Goal: Navigation & Orientation: Understand site structure

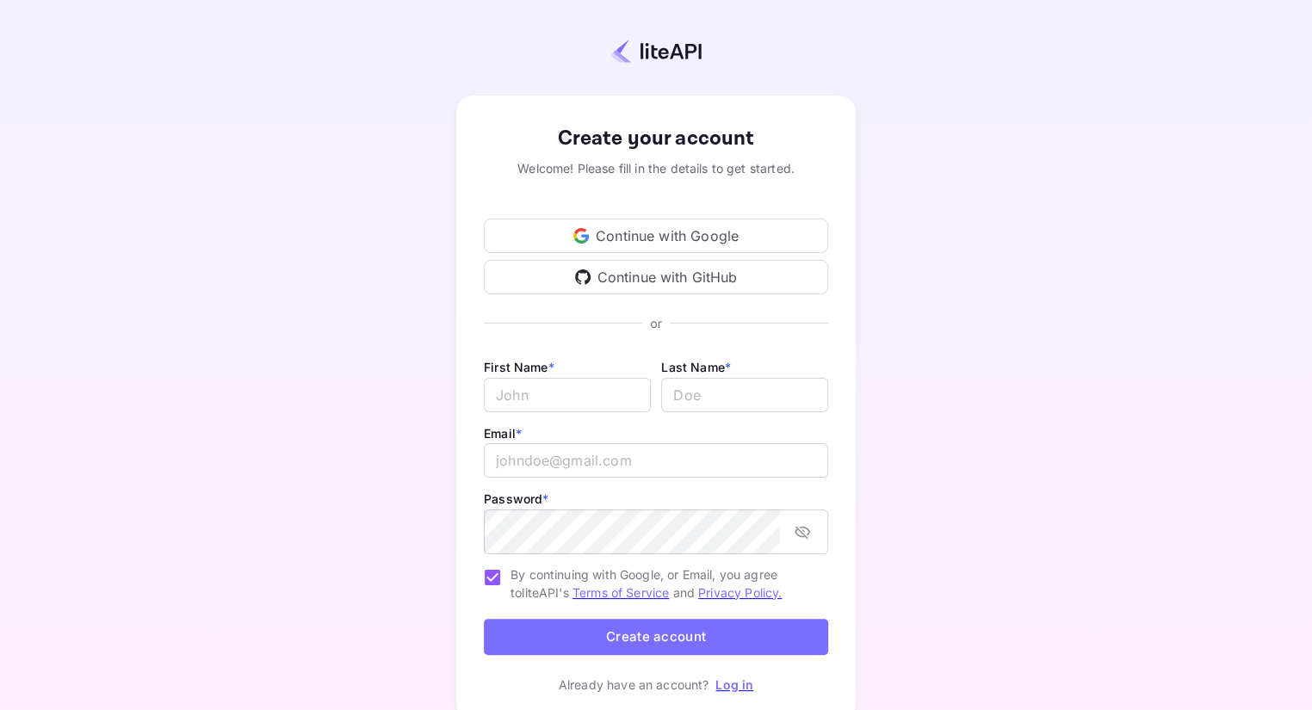
click at [684, 286] on div "Continue with GitHub" at bounding box center [656, 277] width 344 height 34
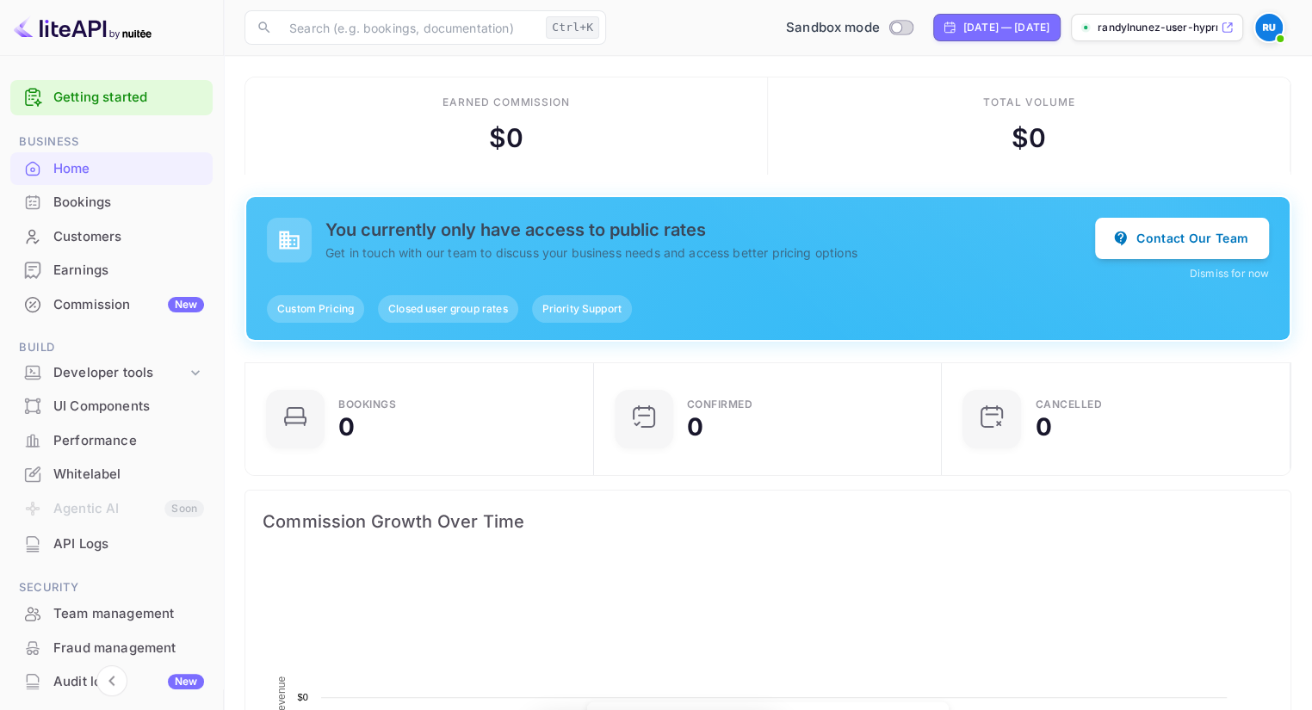
scroll to position [280, 317]
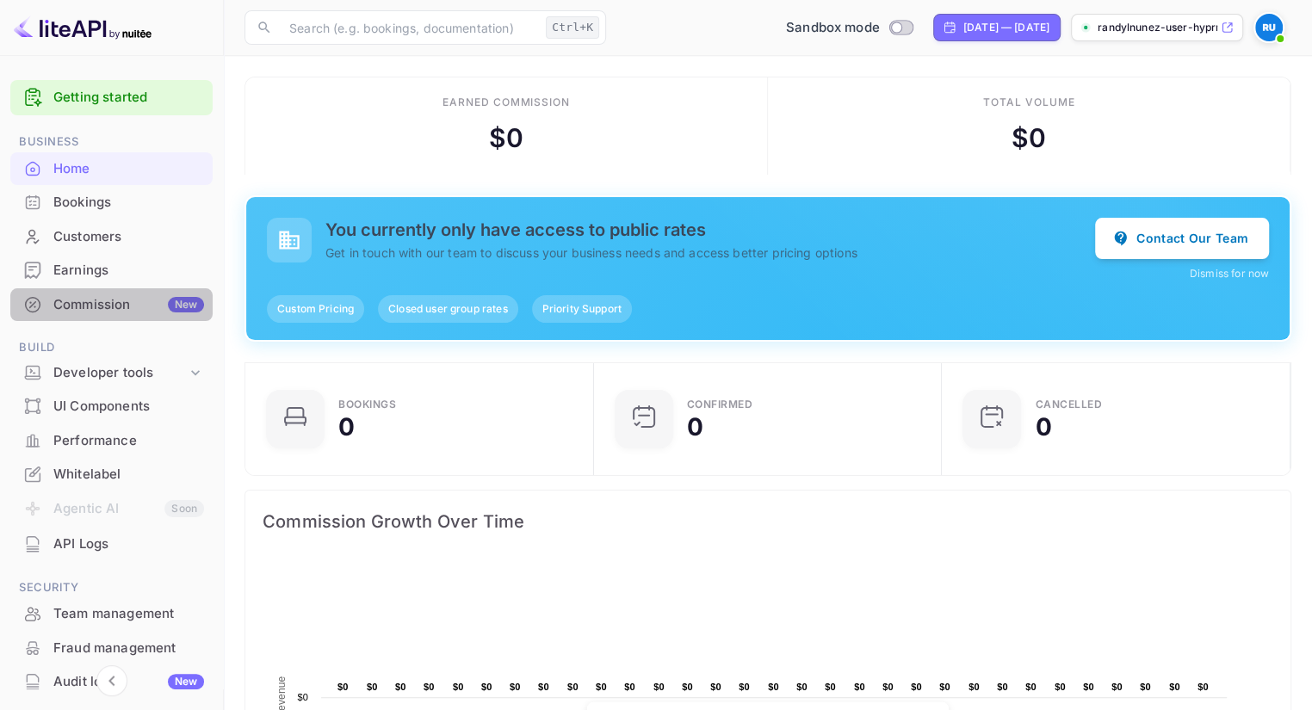
click at [150, 315] on div "Commission New" at bounding box center [128, 305] width 151 height 20
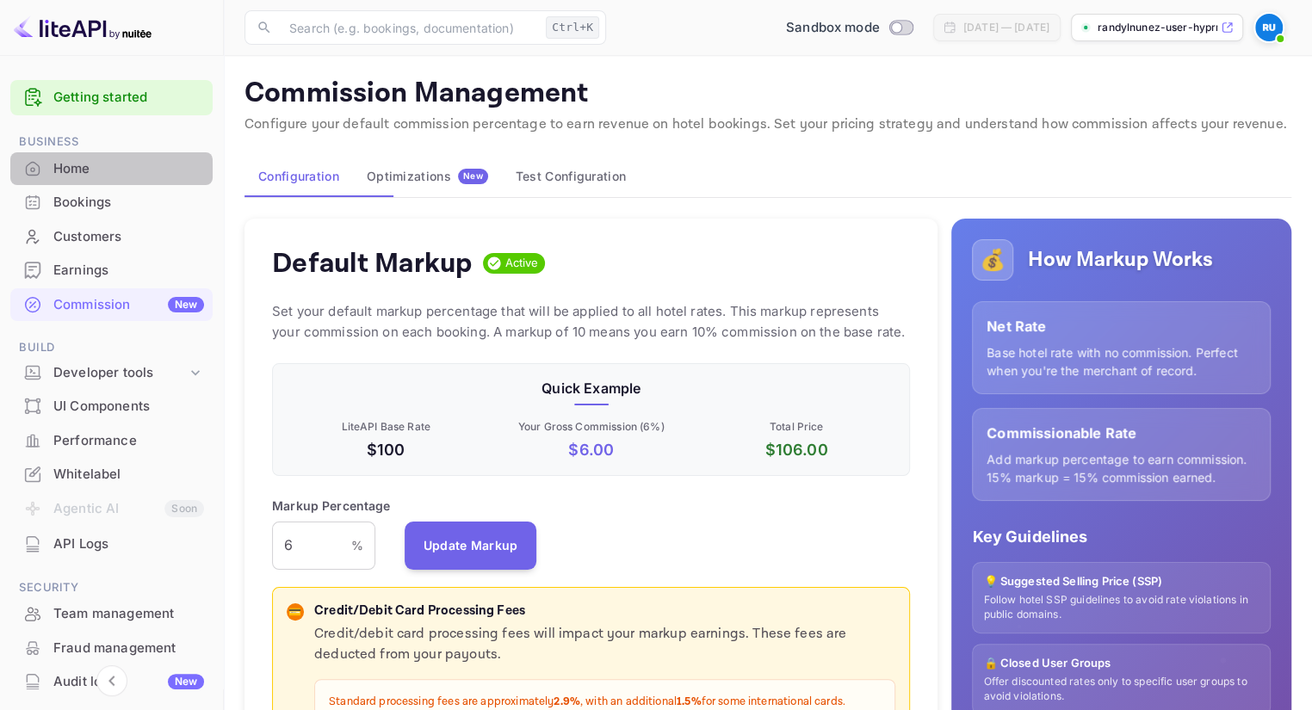
click at [100, 179] on div "Home" at bounding box center [128, 169] width 151 height 20
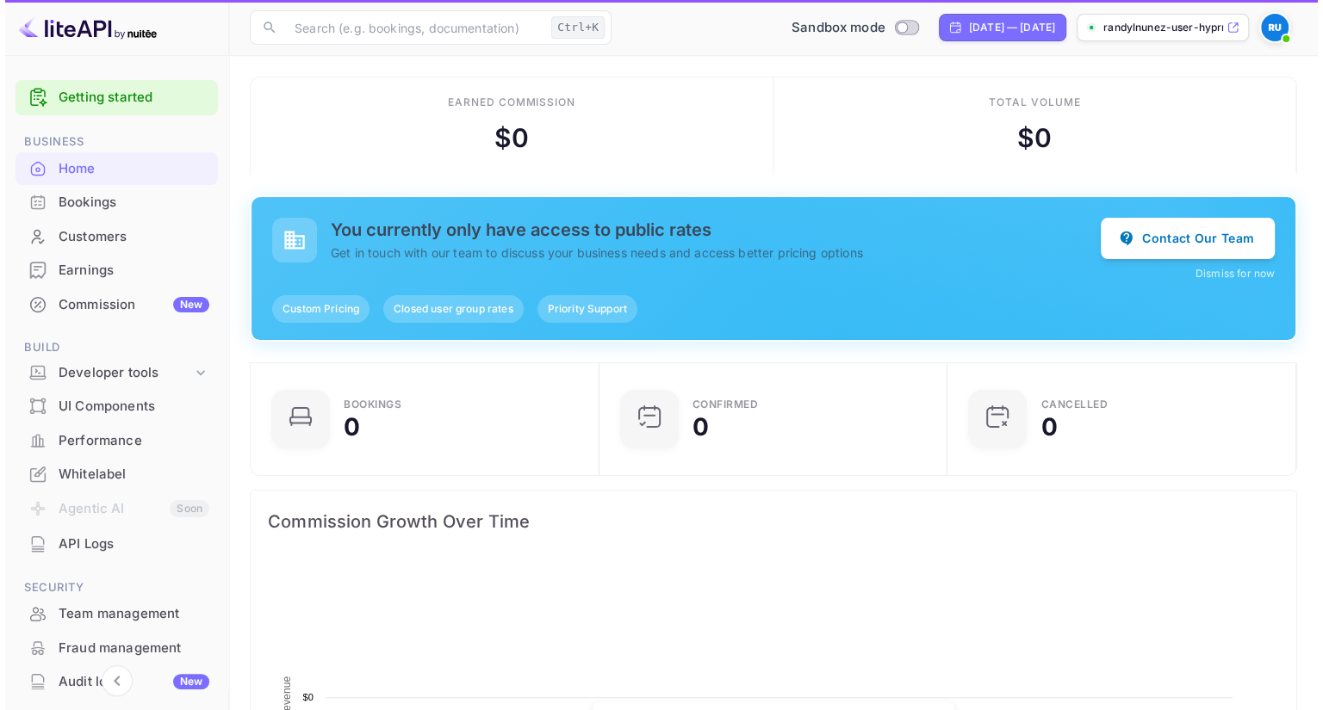
scroll to position [280, 317]
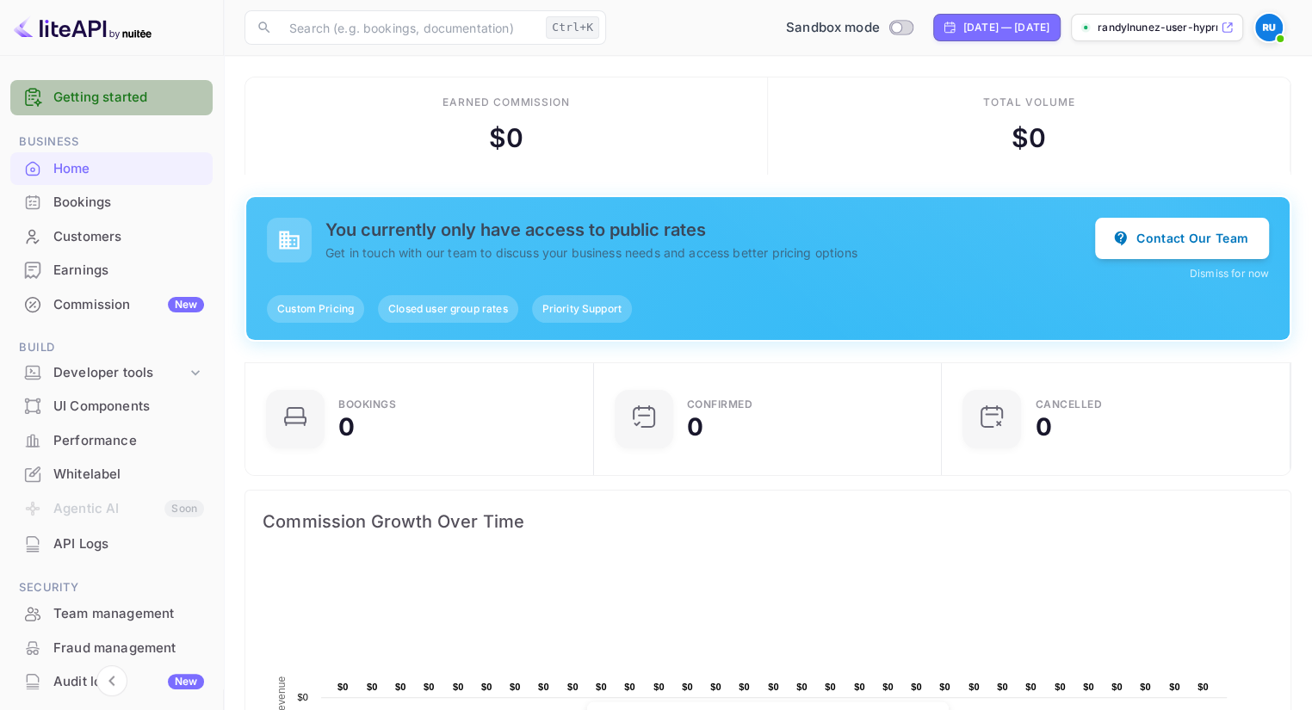
click at [147, 108] on link "Getting started" at bounding box center [128, 98] width 151 height 20
